Goal: Task Accomplishment & Management: Manage account settings

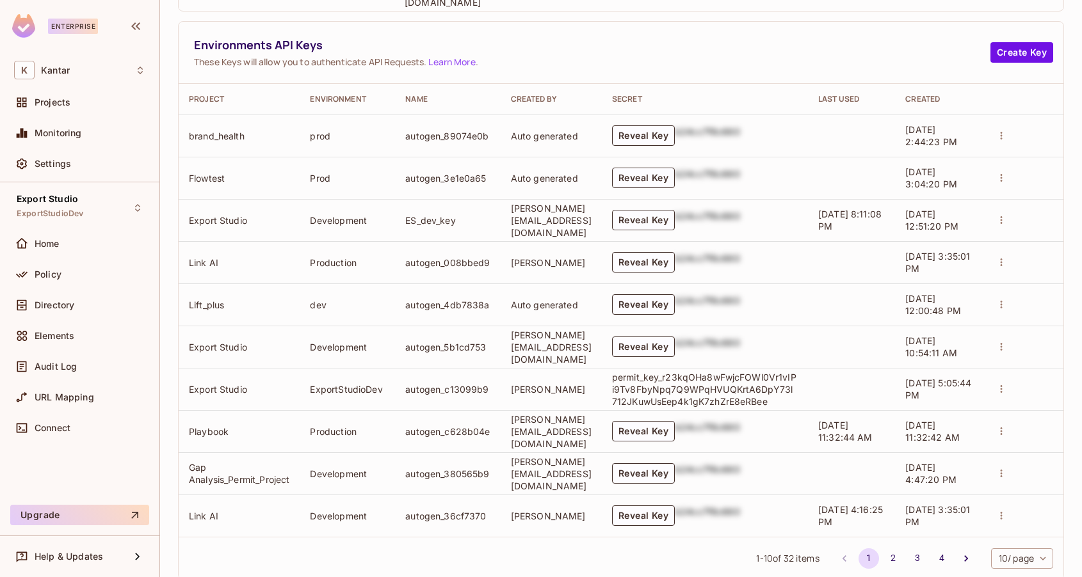
scroll to position [612, 0]
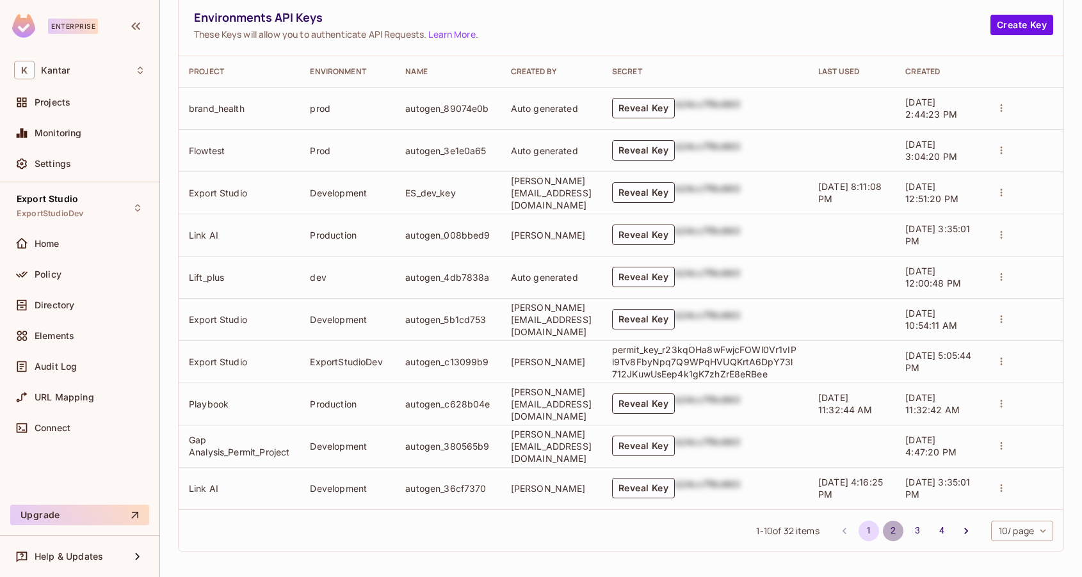
click at [892, 526] on button "2" at bounding box center [893, 531] width 20 height 20
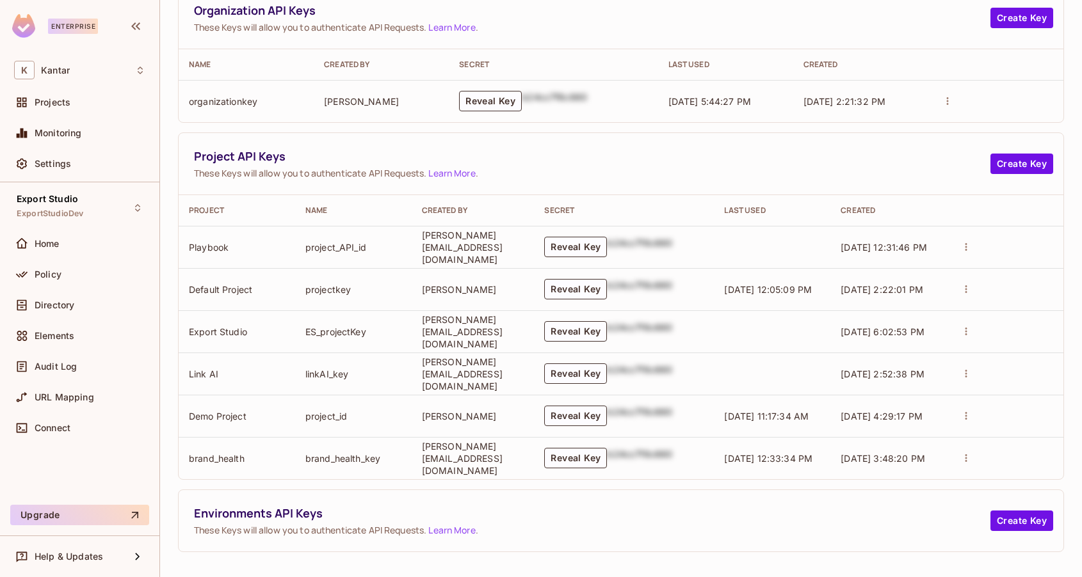
scroll to position [0, 0]
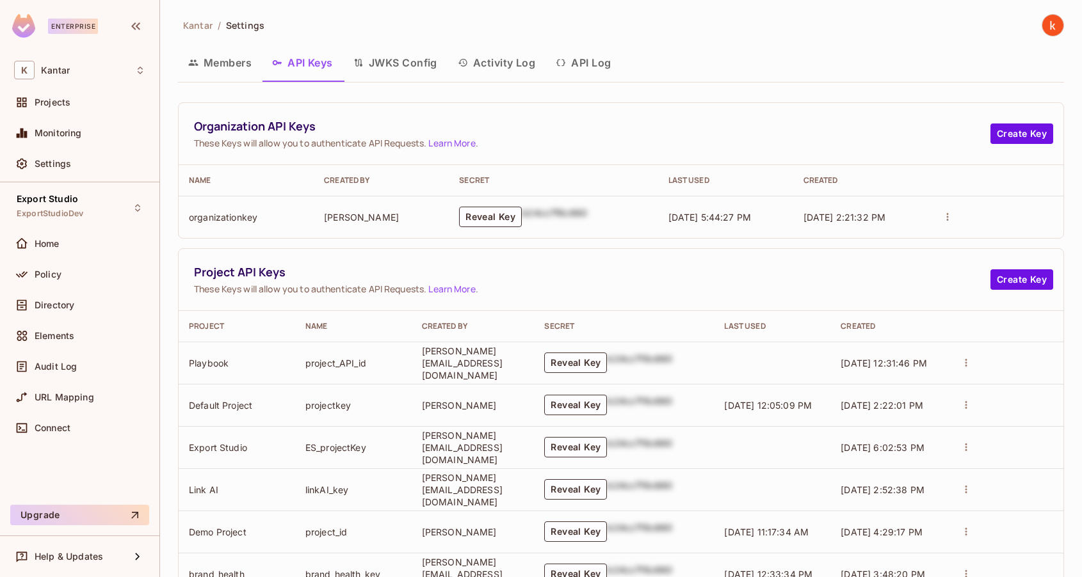
click at [376, 58] on button "JWKS Config" at bounding box center [395, 63] width 104 height 32
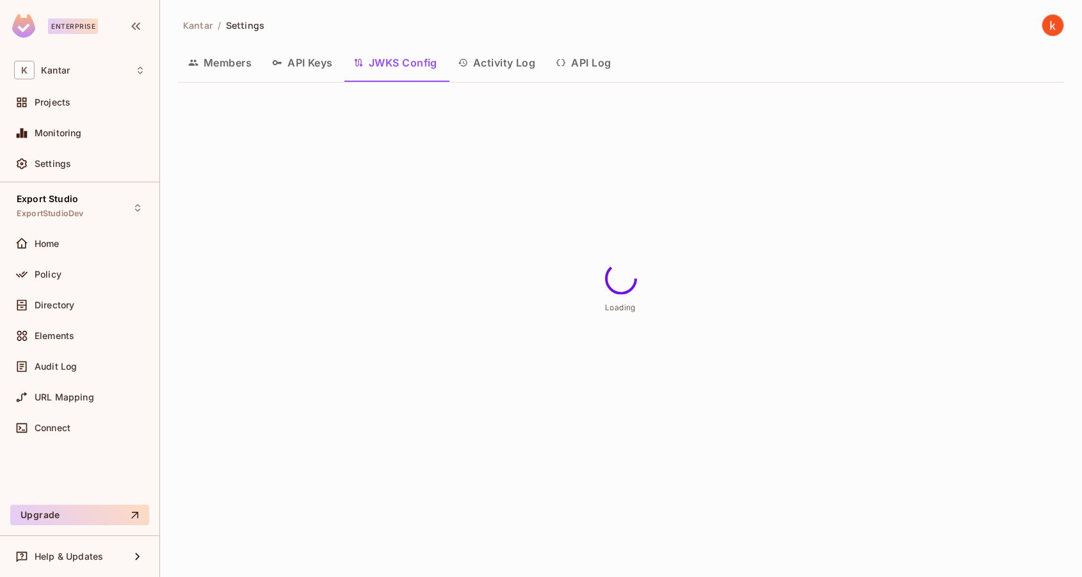
click at [301, 58] on button "API Keys" at bounding box center [302, 63] width 81 height 32
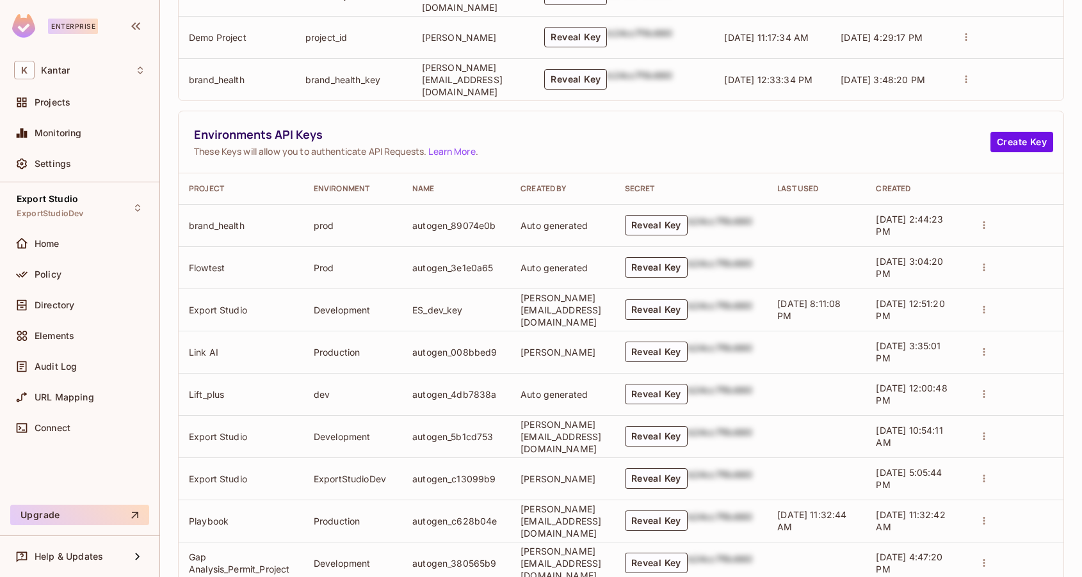
scroll to position [612, 0]
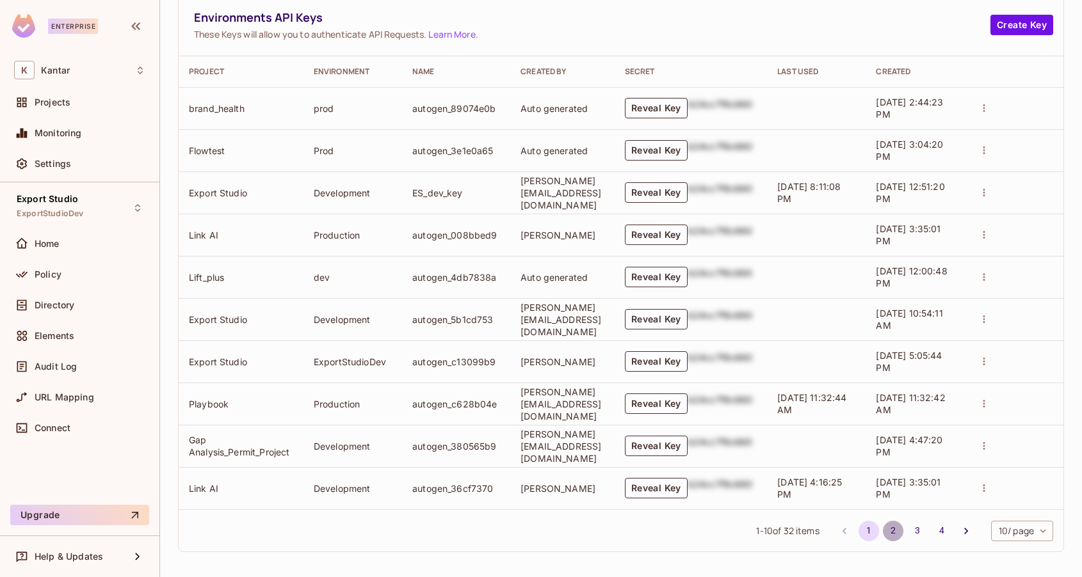
click at [889, 526] on button "2" at bounding box center [893, 531] width 20 height 20
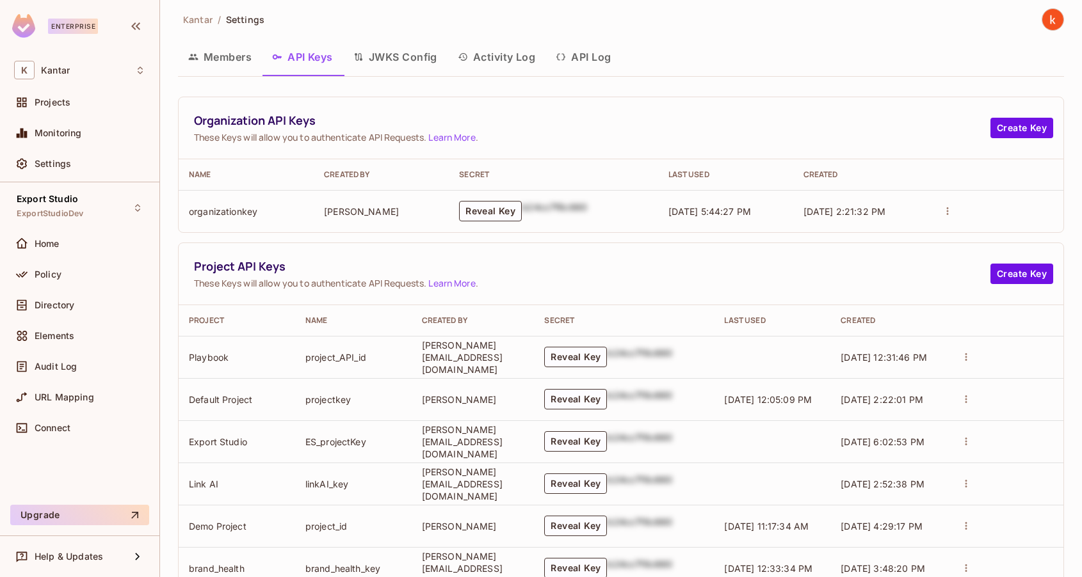
scroll to position [0, 0]
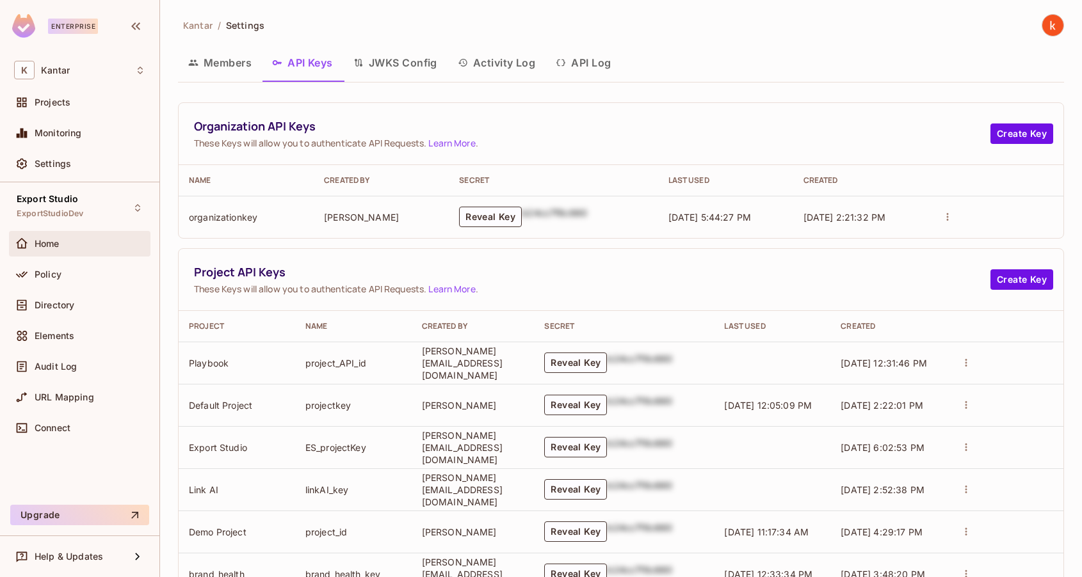
click at [45, 236] on div "Home" at bounding box center [79, 243] width 131 height 15
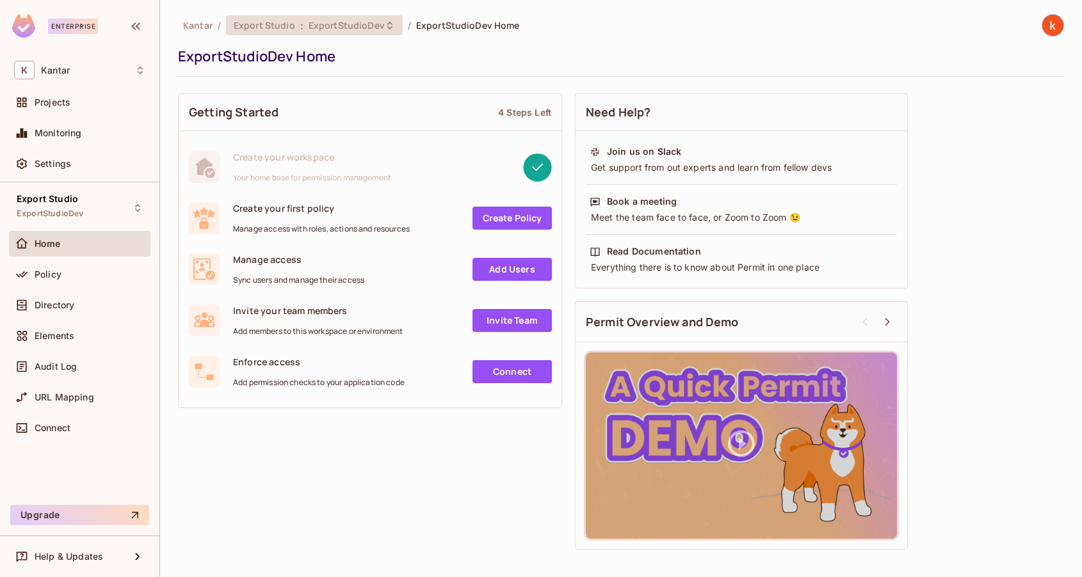
click at [337, 30] on span "ExportStudioDev" at bounding box center [347, 25] width 76 height 12
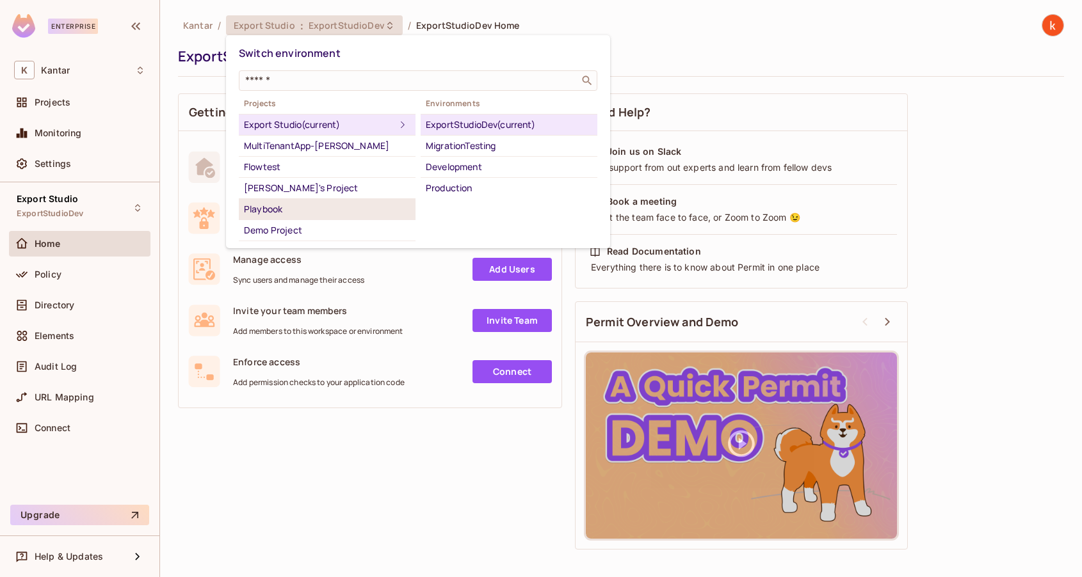
click at [277, 204] on div "Playbook" at bounding box center [327, 209] width 166 height 15
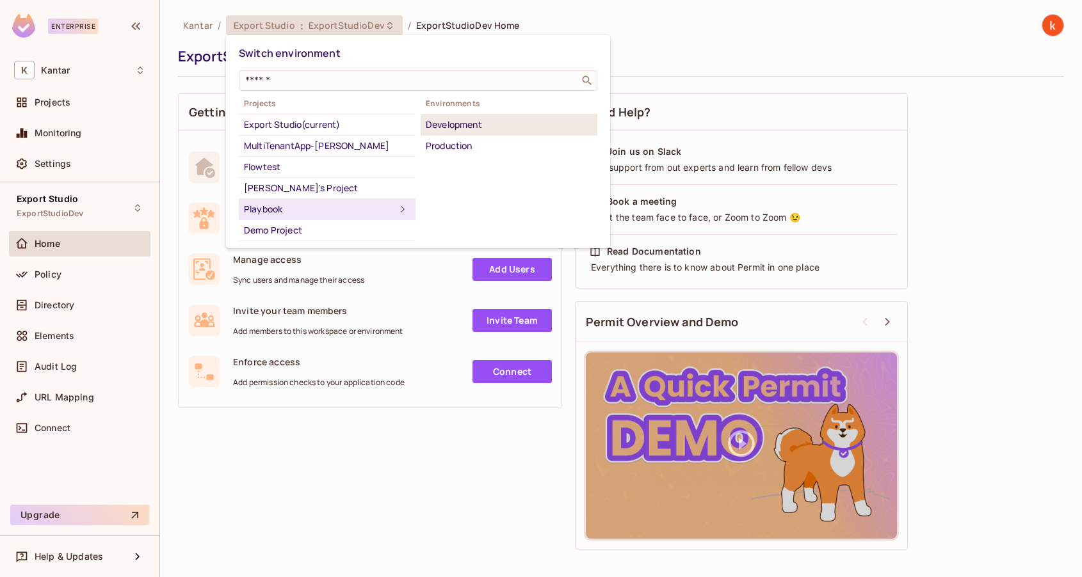
click at [468, 122] on div "Development" at bounding box center [509, 124] width 166 height 15
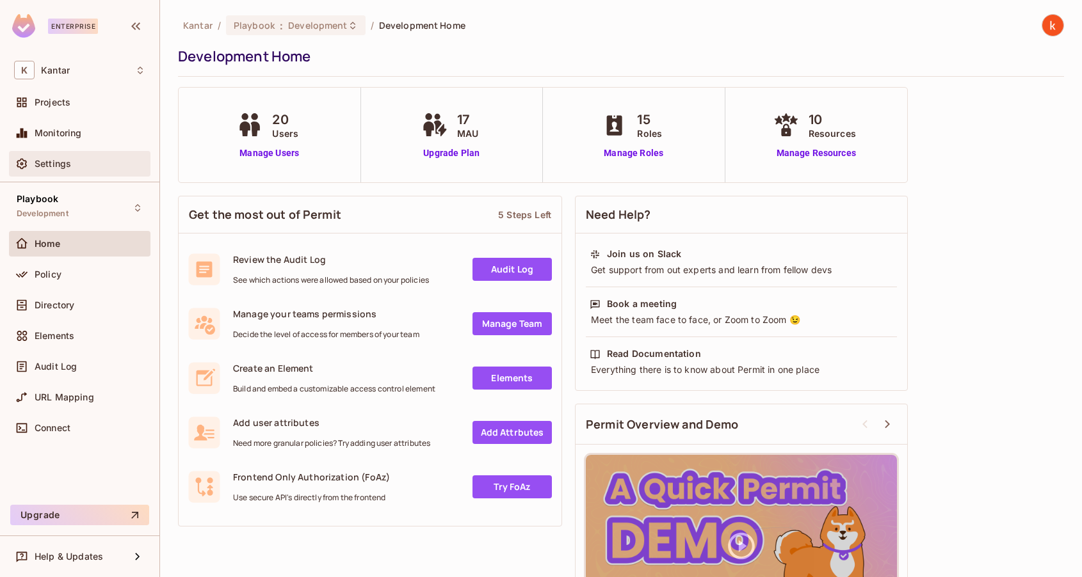
click at [51, 166] on span "Settings" at bounding box center [53, 164] width 36 height 10
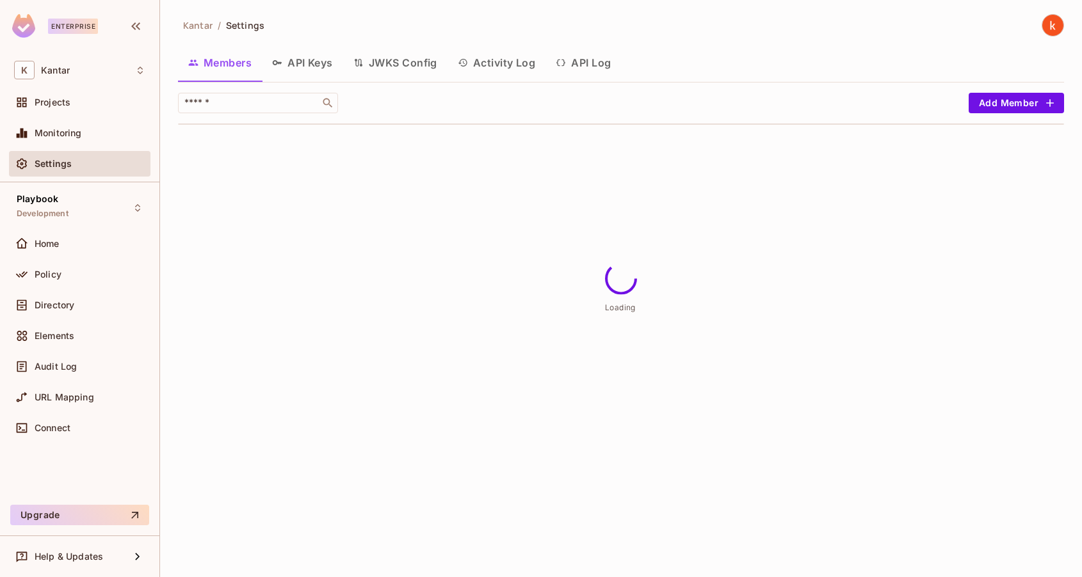
click at [321, 54] on button "API Keys" at bounding box center [302, 63] width 81 height 32
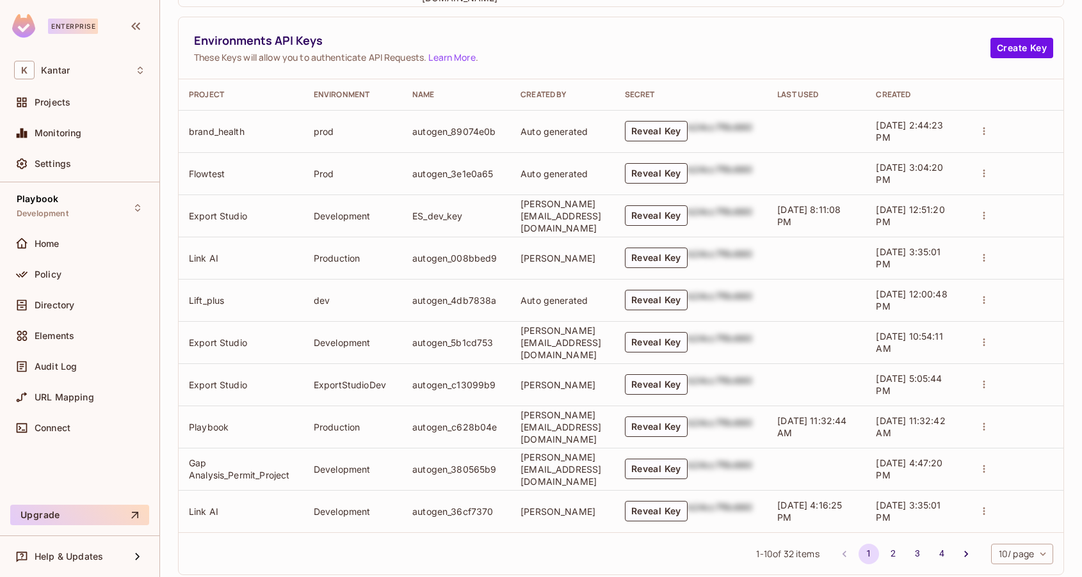
scroll to position [593, 0]
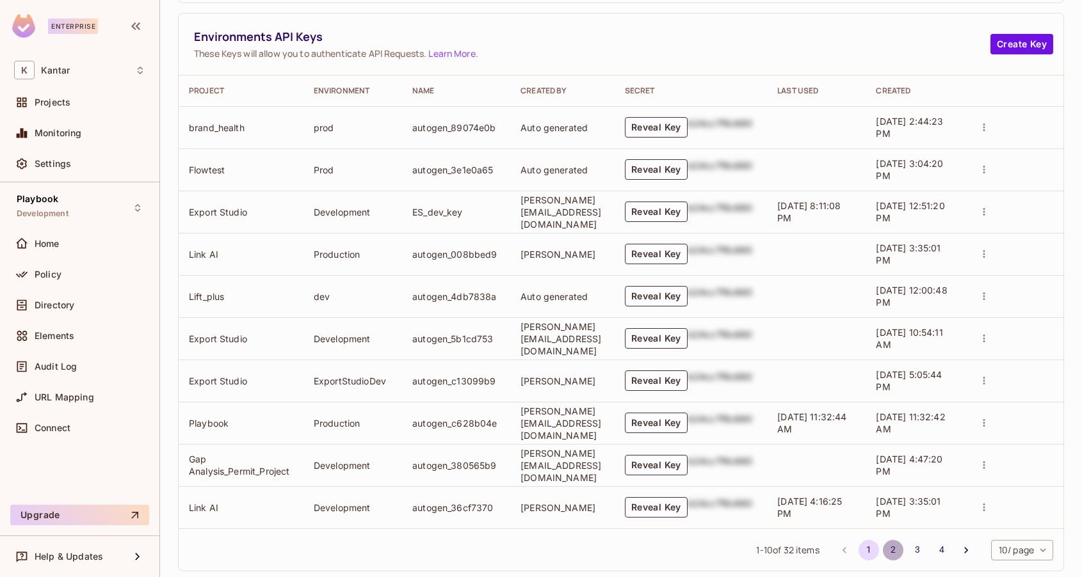
click at [890, 546] on button "2" at bounding box center [893, 550] width 20 height 20
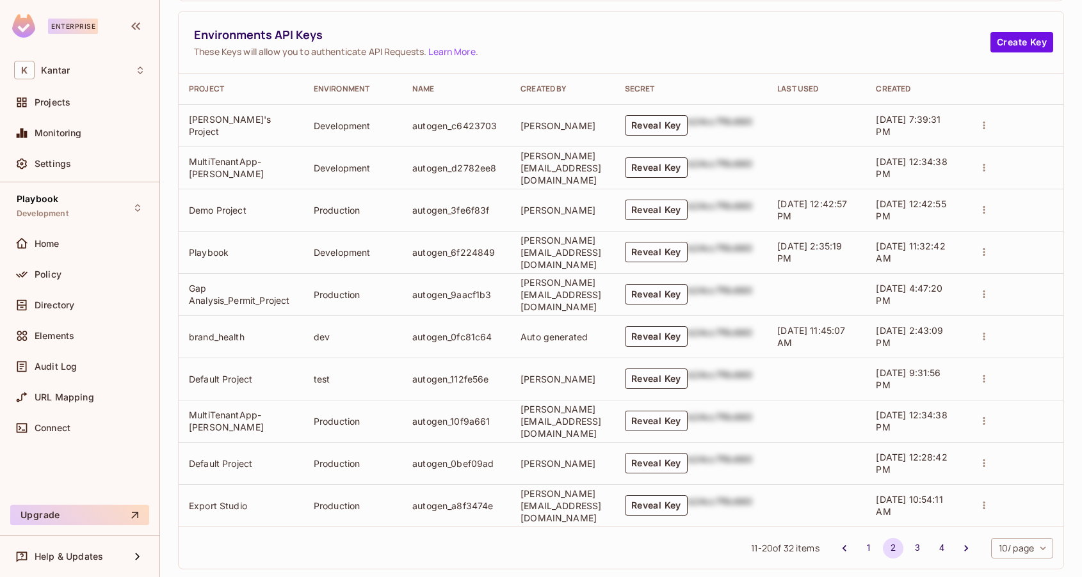
scroll to position [612, 0]
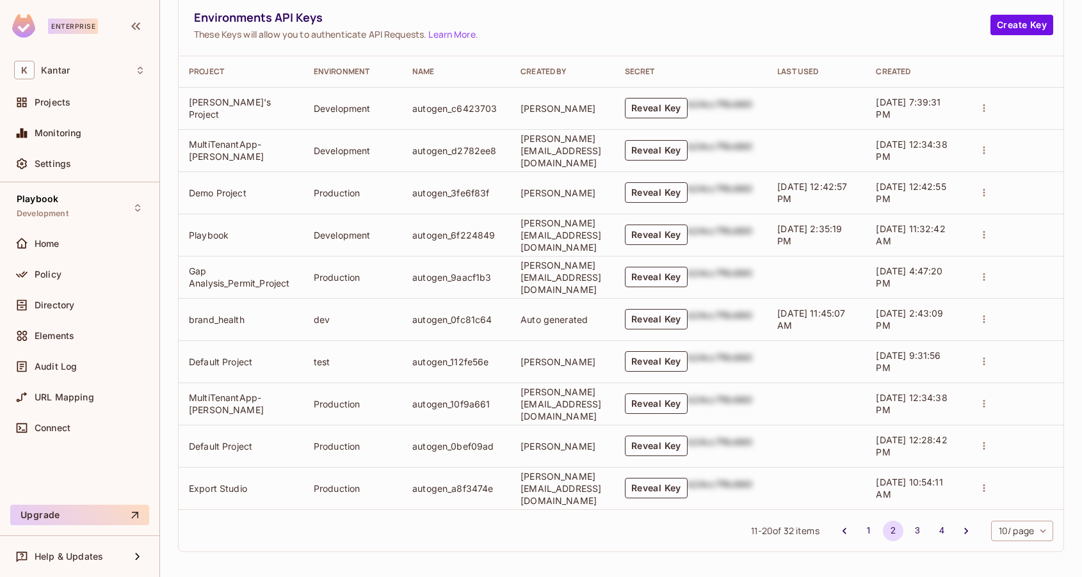
click at [1009, 524] on body "Enterprise K Kantar Projects Monitoring Settings Playbook Development Home Poli…" at bounding box center [541, 288] width 1082 height 577
click at [1008, 549] on li "100 / page" at bounding box center [1020, 548] width 65 height 27
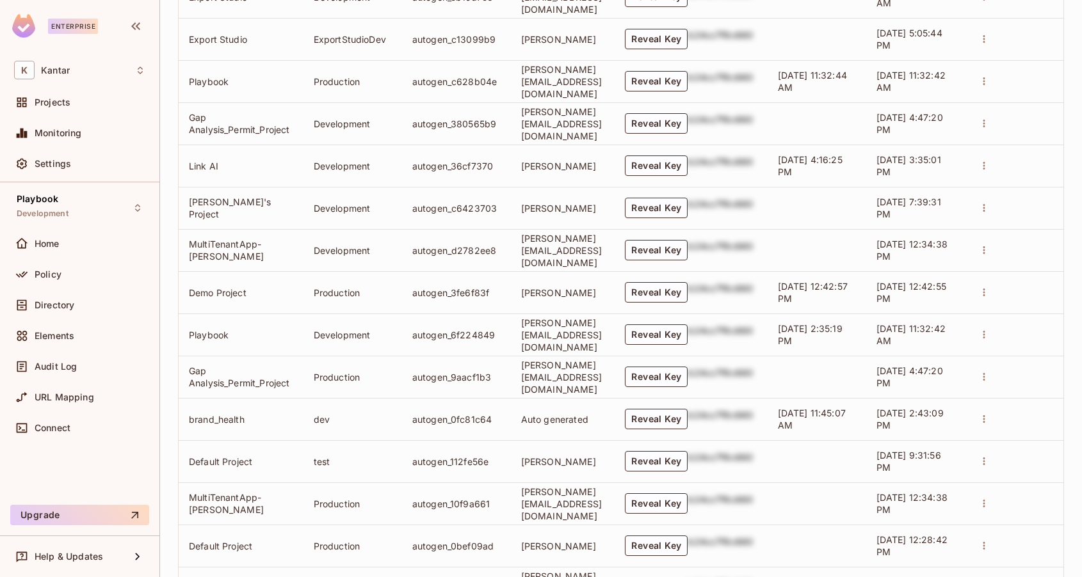
scroll to position [939, 0]
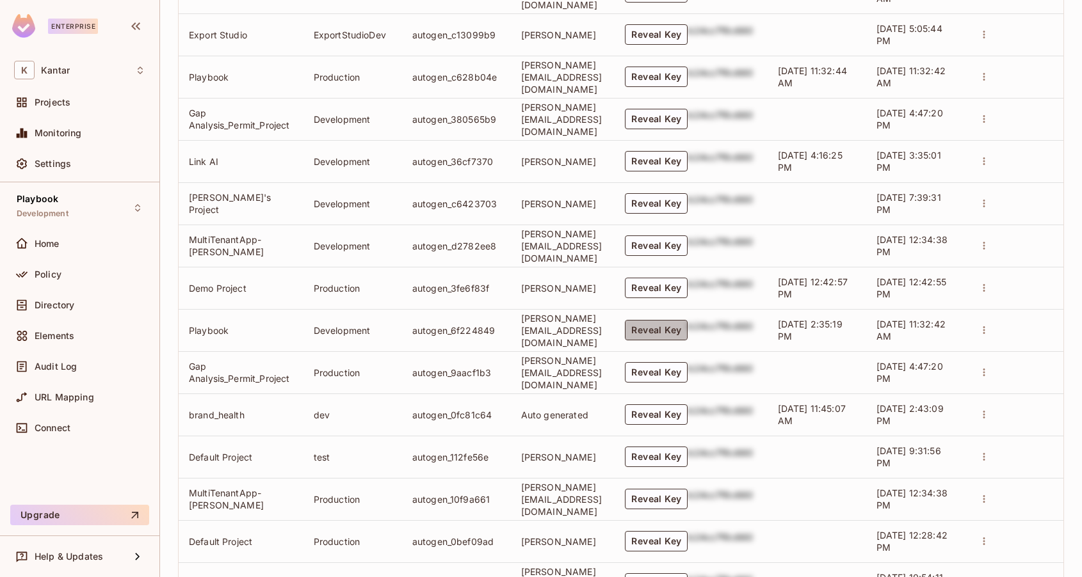
click at [679, 328] on button "Reveal Key" at bounding box center [656, 330] width 63 height 20
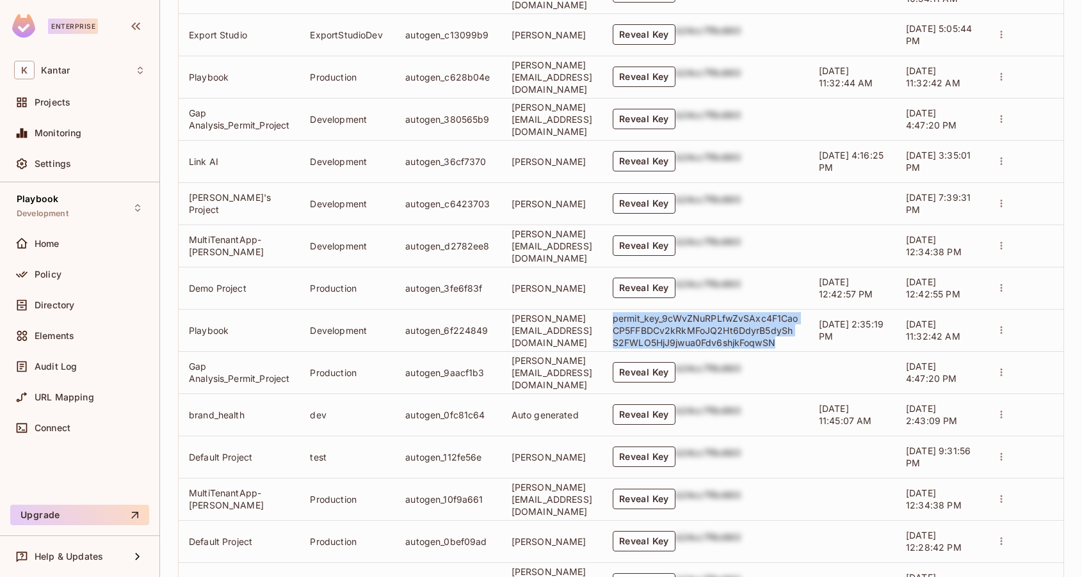
drag, startPoint x: 819, startPoint y: 339, endPoint x: 652, endPoint y: 317, distance: 168.5
click at [652, 317] on p "permit_key_9cWvZNuRPLfwZvSAxc4F1CaoCP5FFBDCv2kRkMFoJQ2Ht6DdyrB5dyShS2FWLO5HjJ9j…" at bounding box center [706, 330] width 186 height 36
copy p "permit_key_9cWvZNuRPLfwZvSAxc4F1CaoCP5FFBDCv2kRkMFoJQ2Ht6DdyrB5dyShS2FWLO5HjJ9j…"
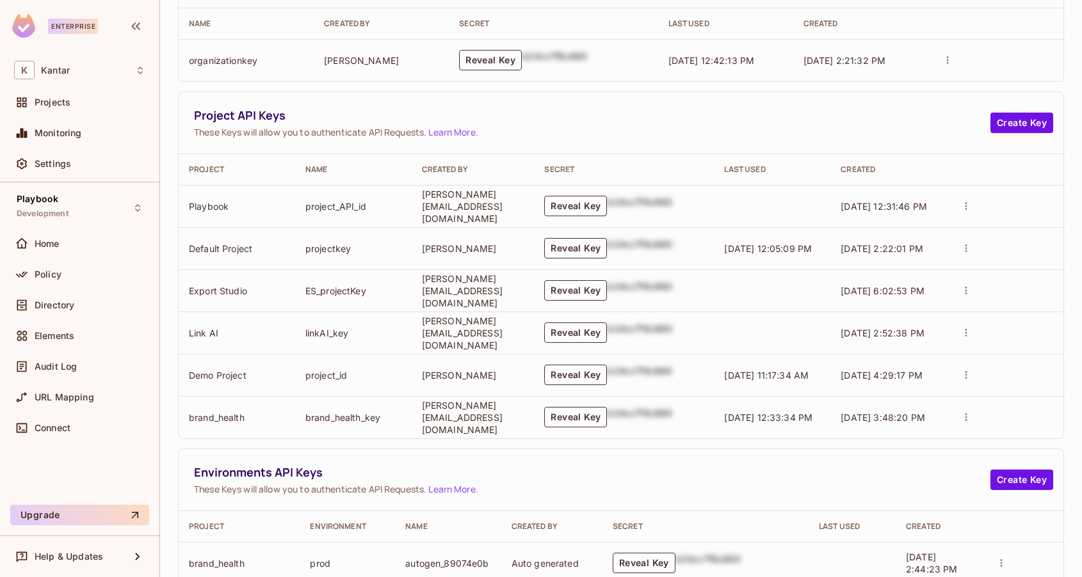
scroll to position [156, 0]
click at [607, 208] on button "Reveal Key" at bounding box center [575, 207] width 63 height 20
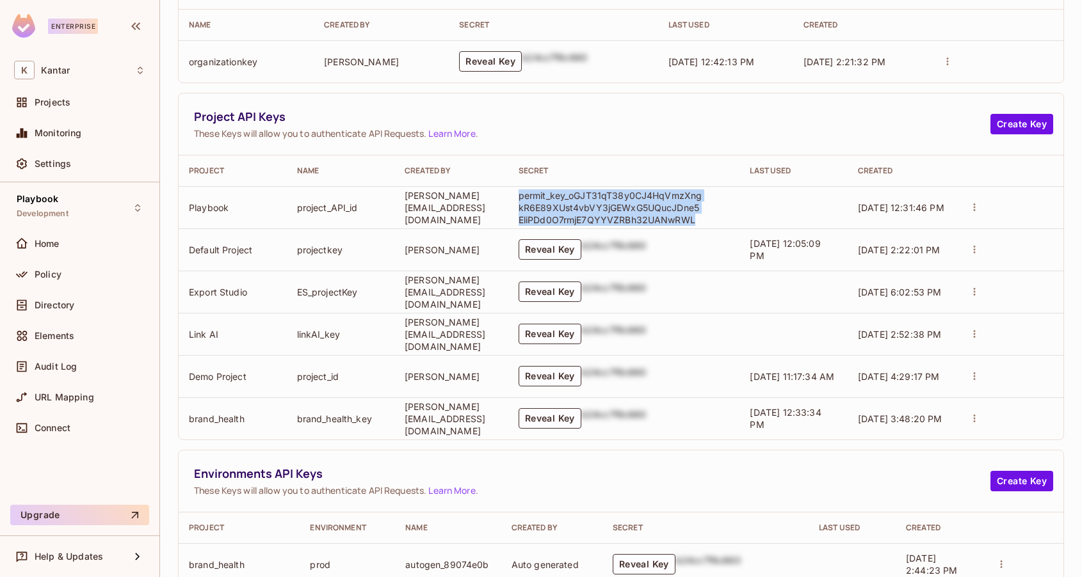
drag, startPoint x: 727, startPoint y: 220, endPoint x: 540, endPoint y: 191, distance: 189.7
click at [540, 191] on td "permit_key_oGJT31qT38y0CJ4HqVmzXngkR6E89XUst4vbVY3jGEWxG5UQucJDne5EliPDd0O7rmjE…" at bounding box center [624, 207] width 232 height 42
copy p "permit_key_oGJT31qT38y0CJ4HqVmzXngkR6E89XUst4vbVY3jGEWxG5UQucJDne5EliPDd0O7rmjE…"
